Goal: Transaction & Acquisition: Purchase product/service

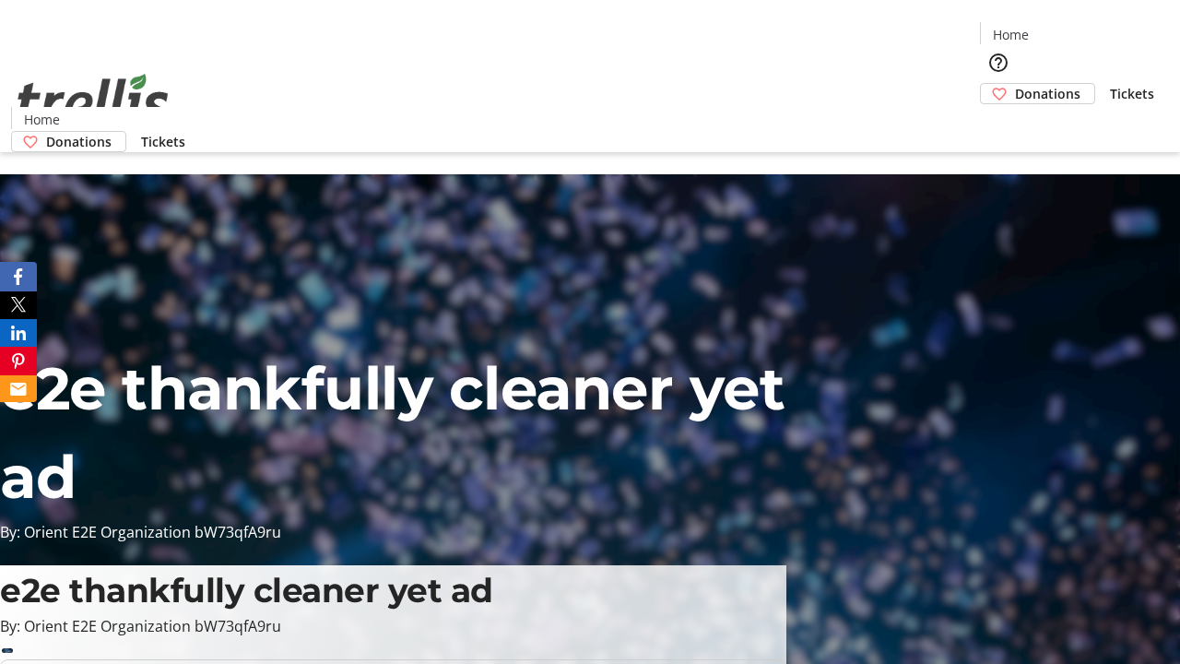
click at [1015, 84] on span "Donations" at bounding box center [1047, 93] width 65 height 19
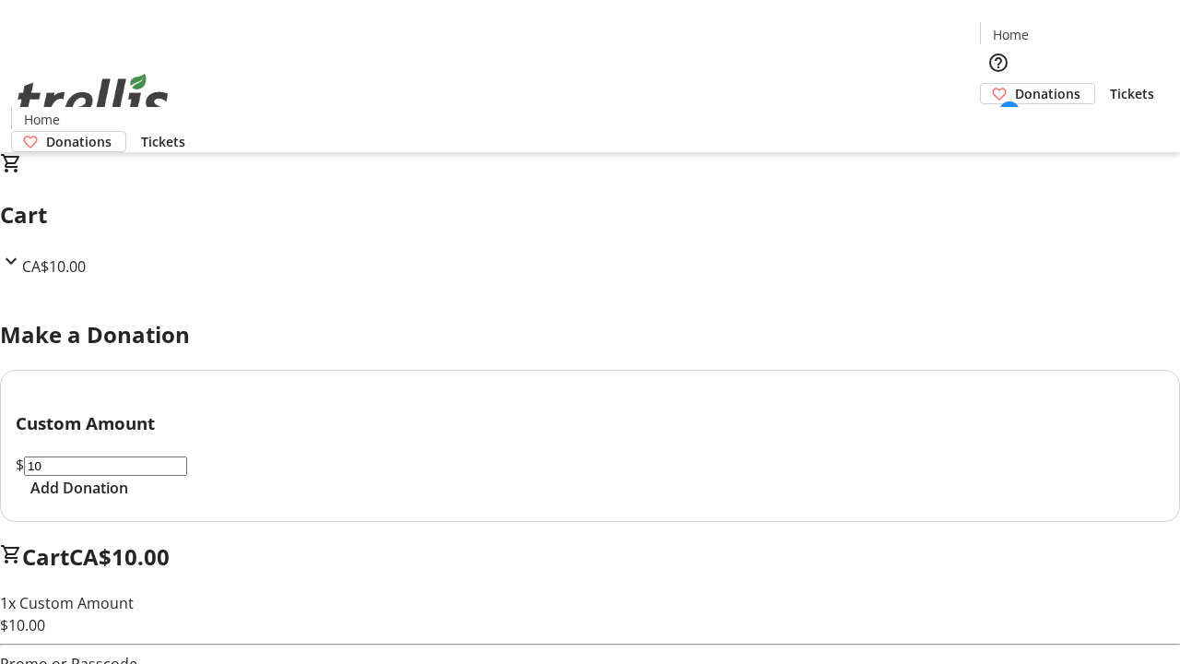
select select "CA"
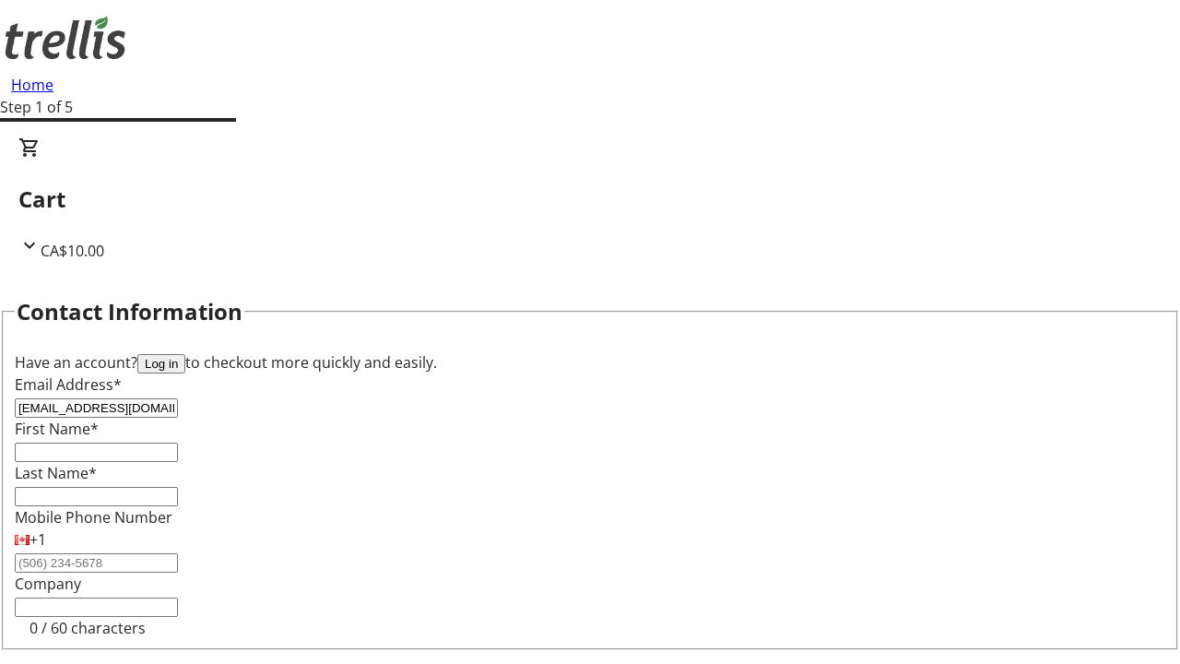
type input "[EMAIL_ADDRESS][DOMAIN_NAME]"
type input "[PERSON_NAME]"
type input "[STREET_ADDRESS][PERSON_NAME]"
type input "Kelowna"
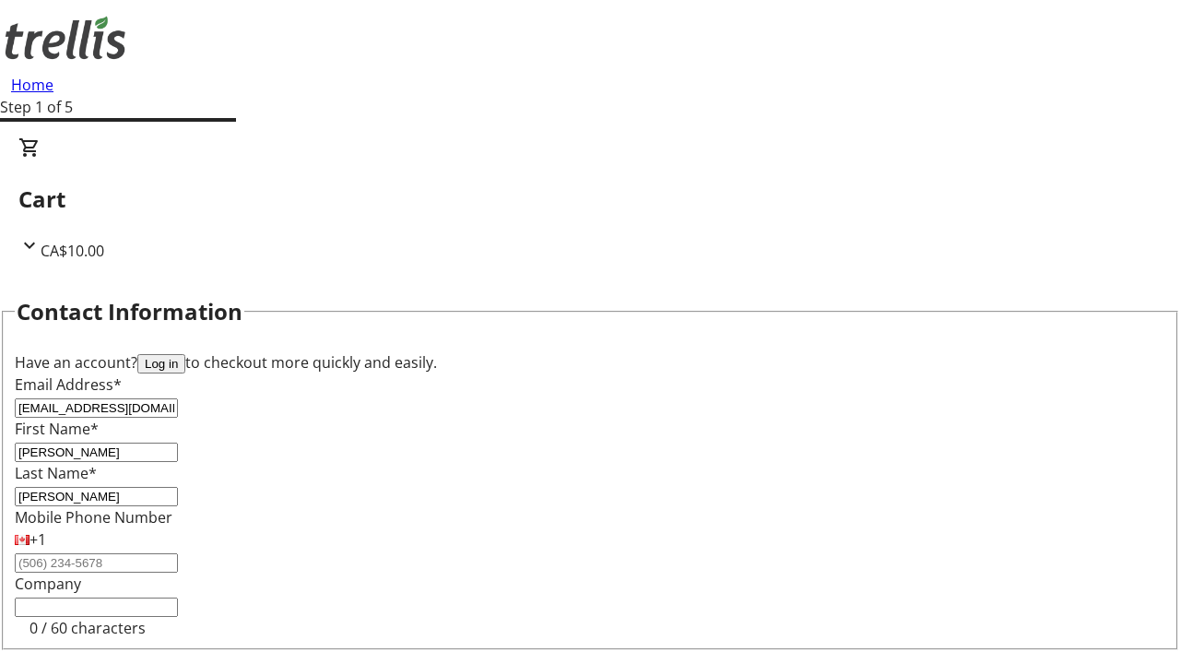
select select "BC"
type input "Kelowna"
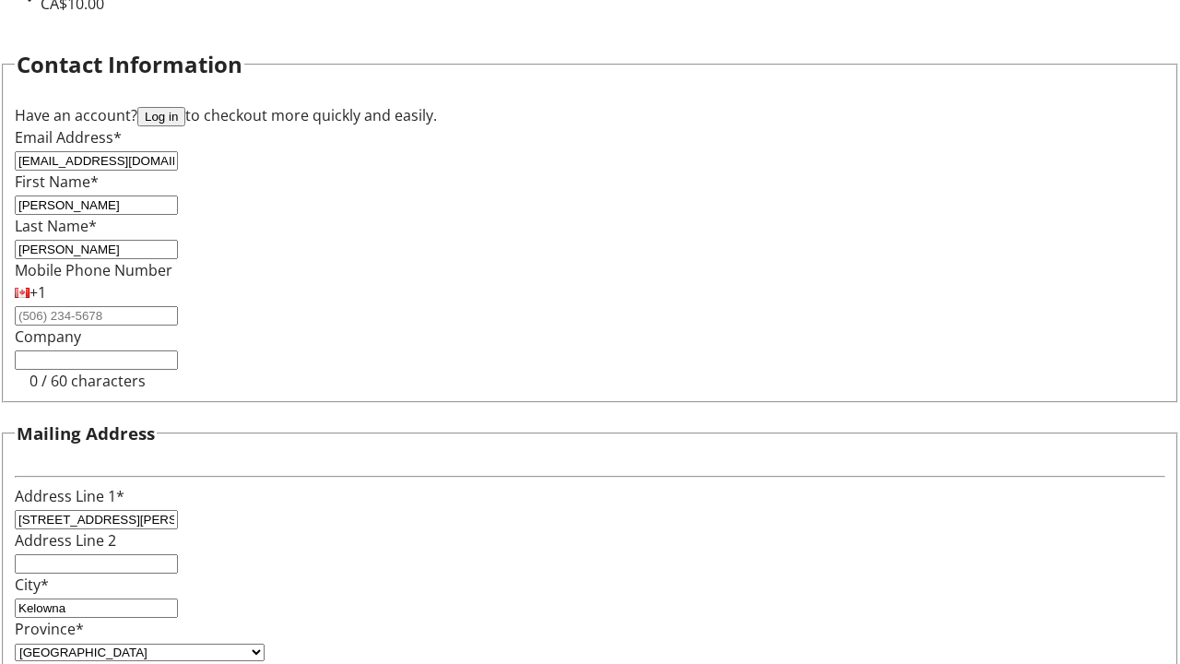
type input "V1Y 0C2"
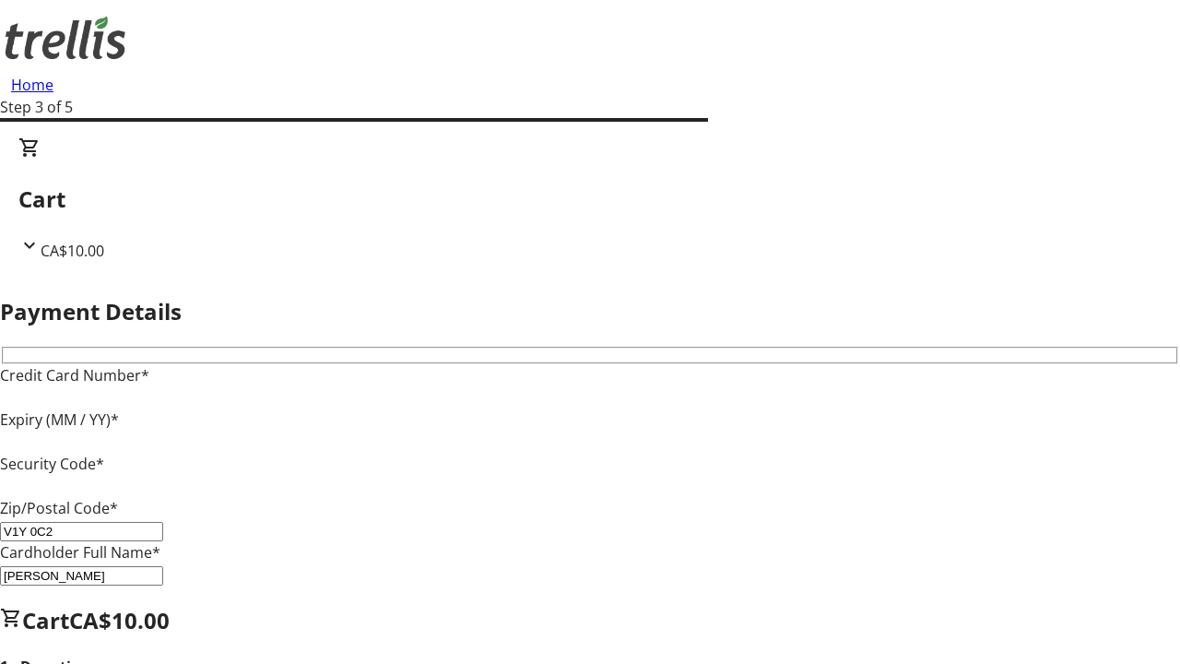
type input "V1Y 0C2"
